Goal: Entertainment & Leisure: Consume media (video, audio)

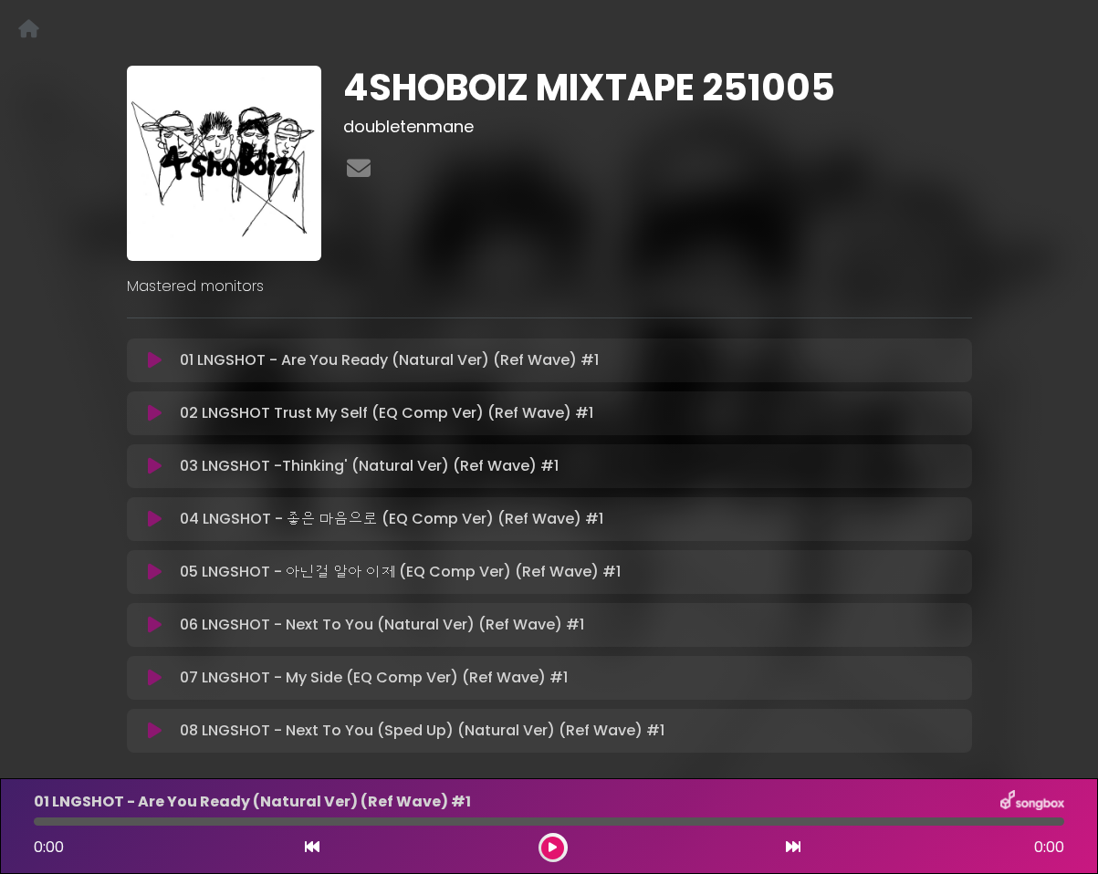
click at [569, 298] on div "4SHOBOIZ MIXTAPE 251005 doubletenmane Mastered monitors" at bounding box center [549, 414] width 867 height 696
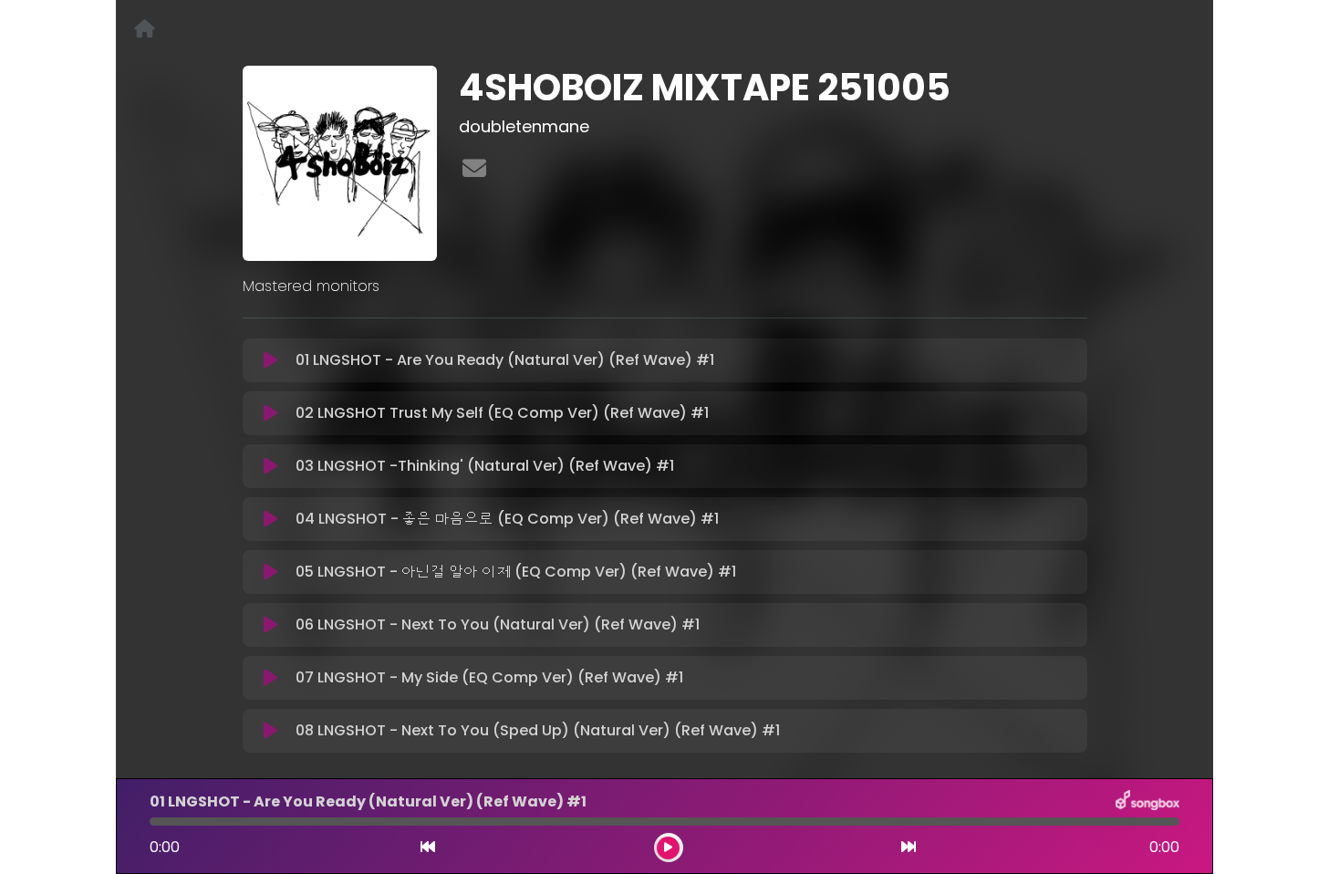
scroll to position [90, 0]
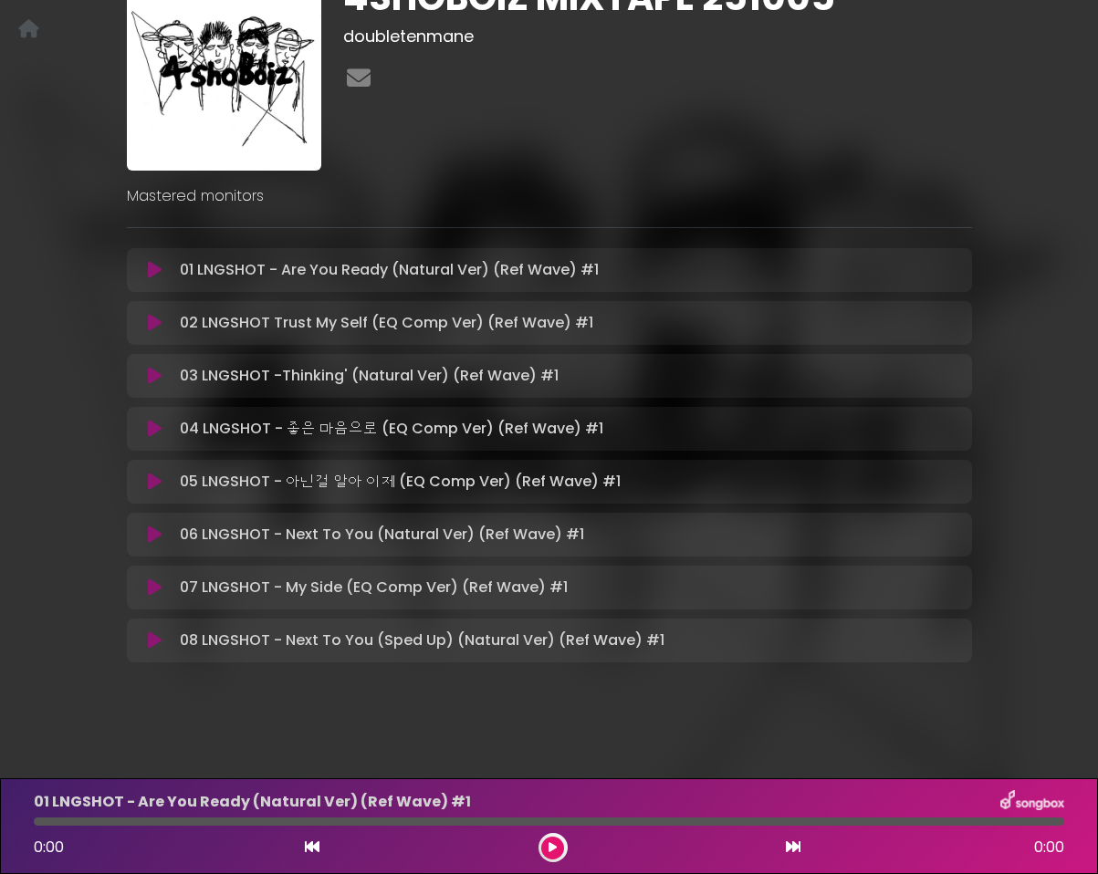
click at [65, 463] on div "4SHOBOIZ MIXTAPE 251005 doubletenmane Mastered monitors" at bounding box center [549, 313] width 1040 height 762
click at [151, 426] on icon at bounding box center [155, 429] width 14 height 18
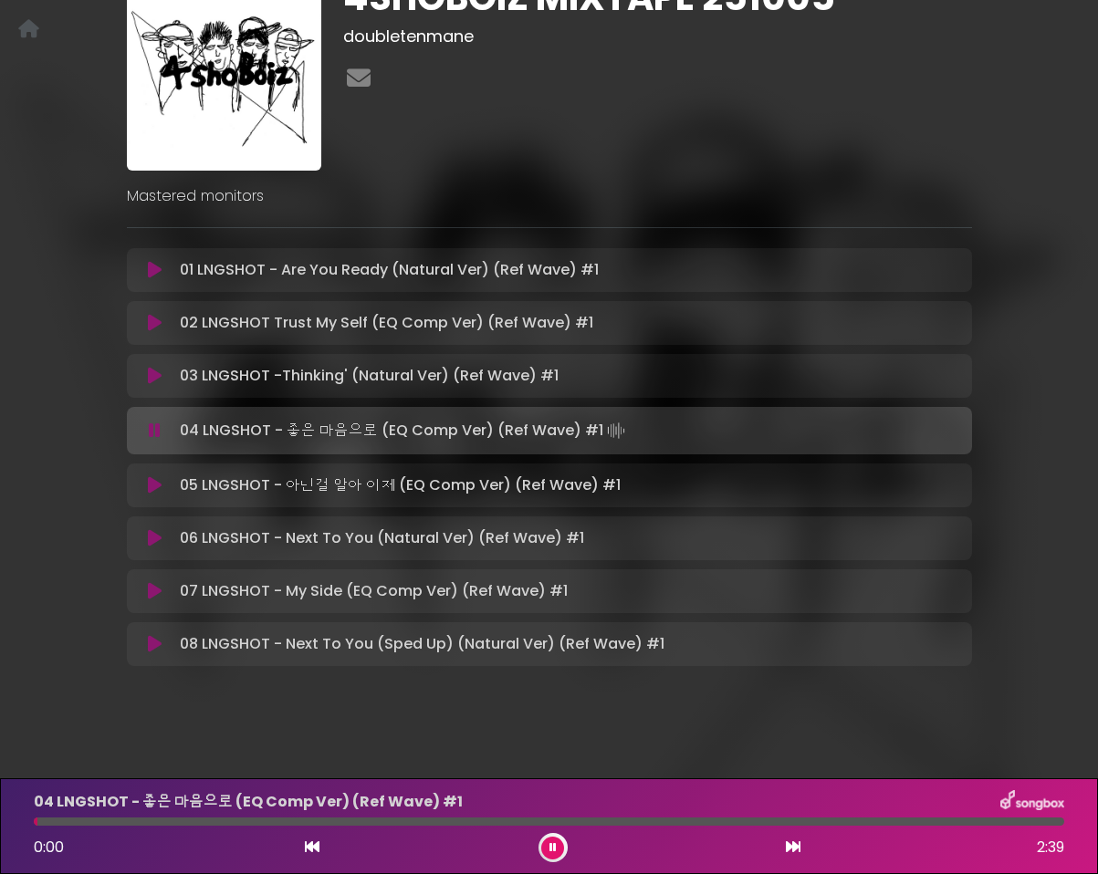
click at [151, 428] on icon at bounding box center [155, 431] width 12 height 18
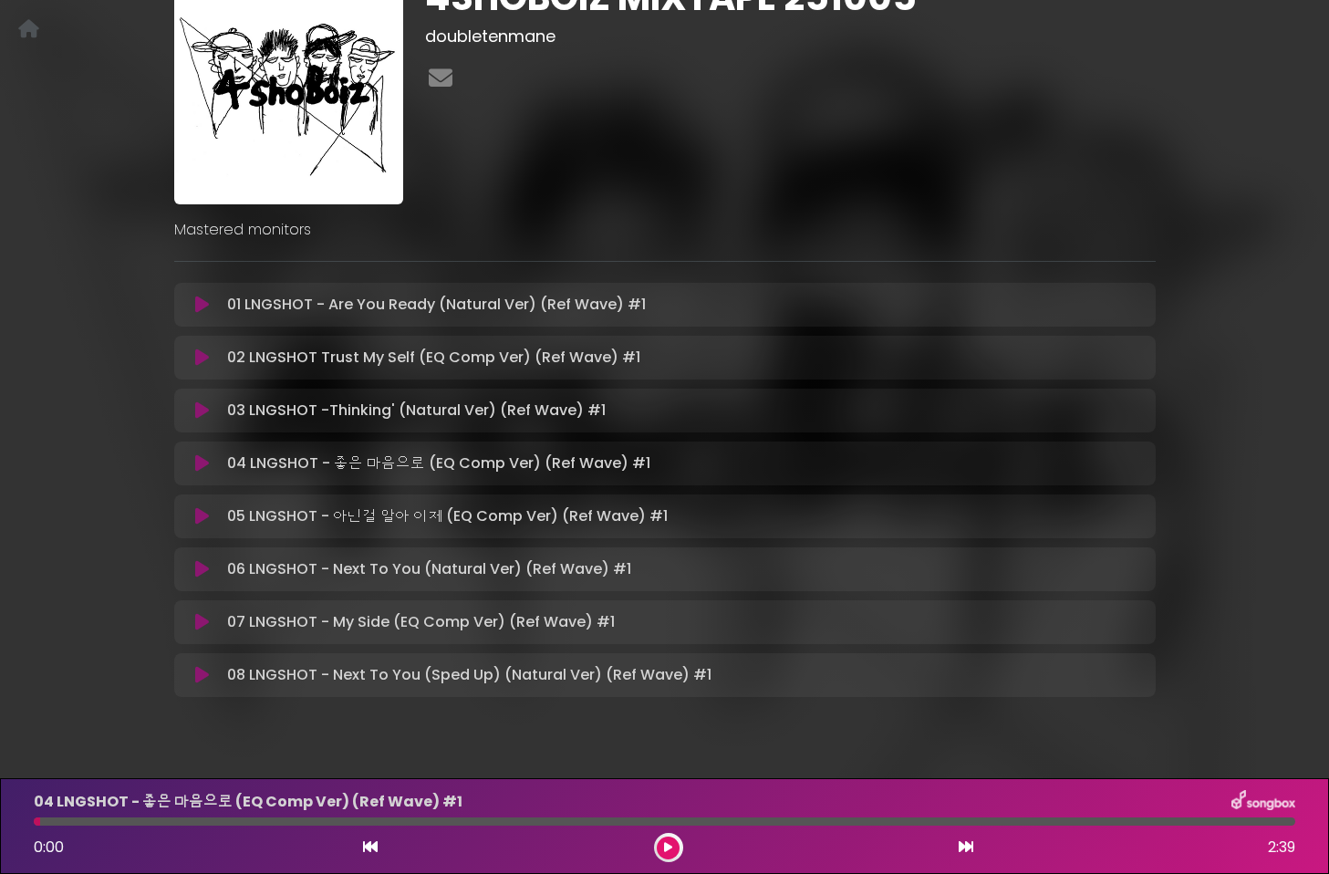
click at [199, 313] on div "01 LNGSHOT - Are You Ready (Natural Ver) (Ref Wave) #1 Loading Track..." at bounding box center [665, 305] width 960 height 22
click at [199, 307] on icon at bounding box center [202, 305] width 14 height 18
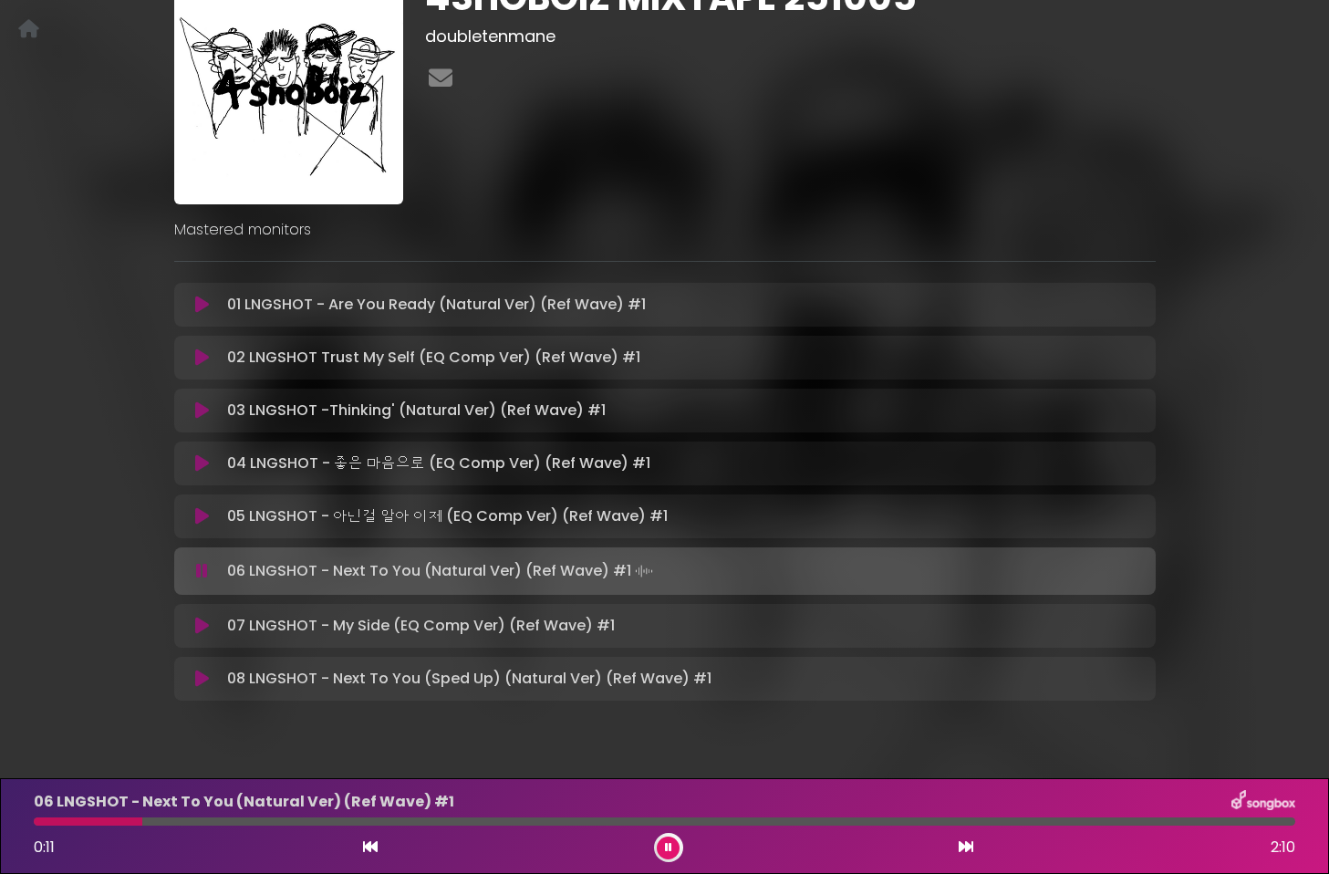
click at [188, 626] on button at bounding box center [203, 626] width 36 height 18
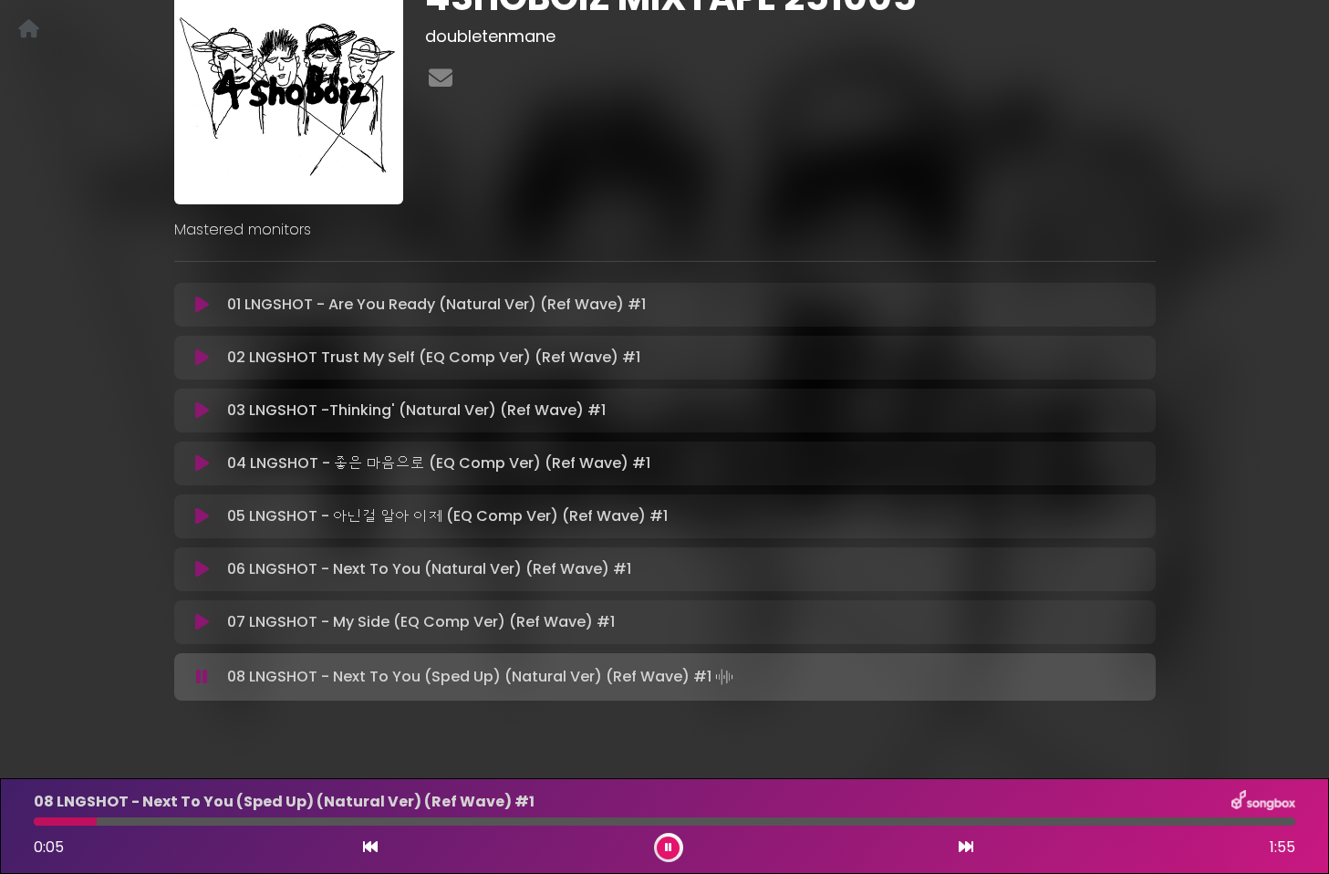
click at [210, 309] on button at bounding box center [203, 305] width 36 height 18
